Goal: Entertainment & Leisure: Consume media (video, audio)

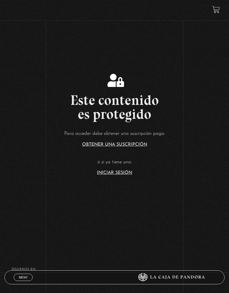
click at [125, 175] on link "Iniciar Sesión" at bounding box center [114, 172] width 35 height 4
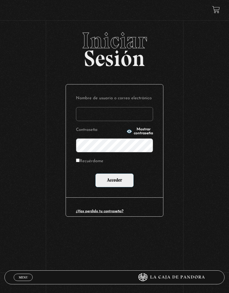
type input "p.ale.soltero.herrera@gmail.com"
click at [119, 179] on input "Acceder" at bounding box center [114, 180] width 39 height 14
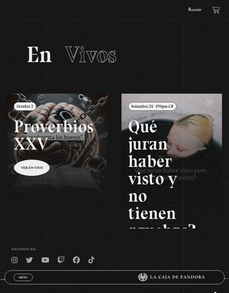
click at [23, 276] on span "Menu" at bounding box center [23, 276] width 9 height 3
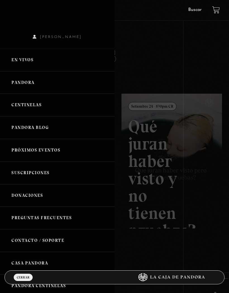
click at [43, 88] on link "Pandora" at bounding box center [57, 82] width 115 height 23
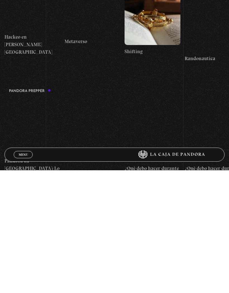
scroll to position [809, 0]
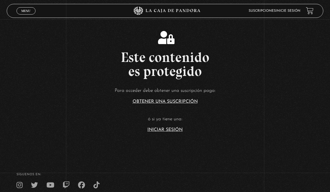
click at [292, 11] on link "Inicie sesión" at bounding box center [287, 10] width 25 height 3
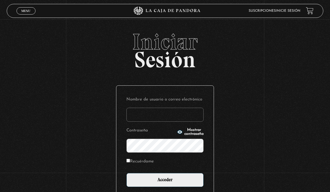
type input "p.ale.soltero.herrera@gmail.com"
click at [127, 163] on input "Recuérdame" at bounding box center [128, 161] width 4 height 4
checkbox input "true"
click at [146, 184] on input "Acceder" at bounding box center [164, 180] width 77 height 14
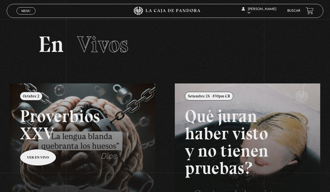
click at [31, 14] on span "Cerrar" at bounding box center [26, 16] width 13 height 4
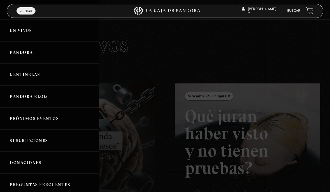
click at [55, 53] on link "Pandora" at bounding box center [49, 52] width 99 height 22
click at [120, 72] on div at bounding box center [165, 96] width 330 height 192
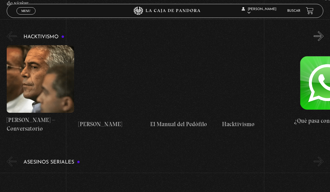
scroll to position [1198, 0]
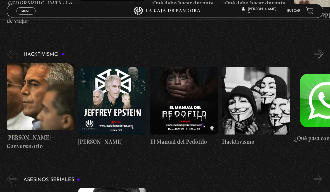
click at [120, 104] on figure at bounding box center [112, 101] width 68 height 68
